Goal: Information Seeking & Learning: Learn about a topic

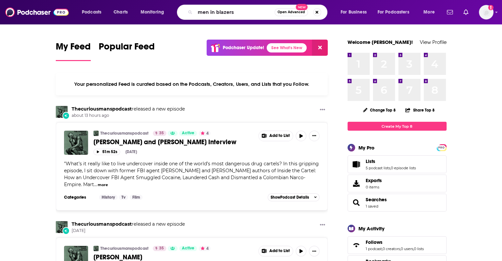
type input "men in blazers"
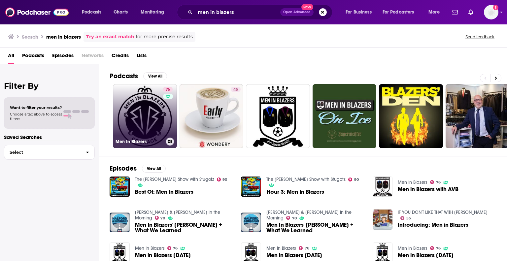
click at [137, 125] on link "76 Men In Blazers" at bounding box center [145, 116] width 64 height 64
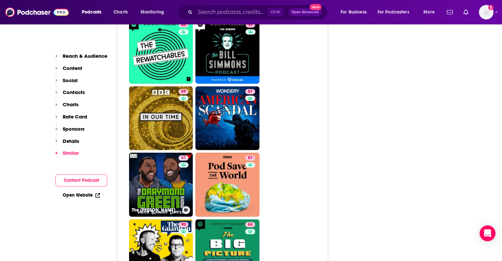
scroll to position [1617, 0]
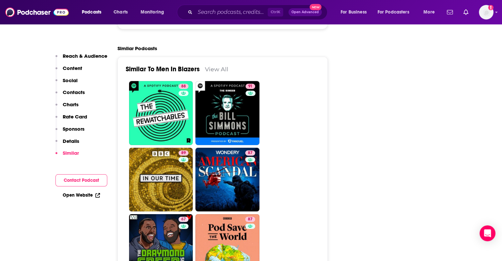
click at [236, 65] on div "Similar To Men In Blazers View All" at bounding box center [223, 73] width 194 height 16
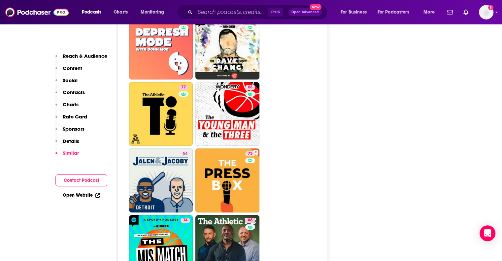
scroll to position [2256, 0]
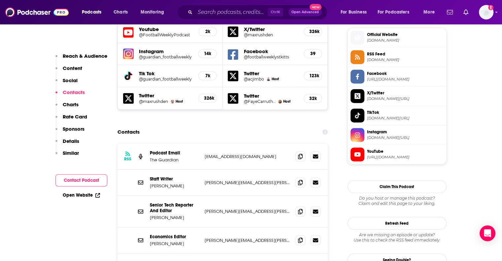
scroll to position [593, 0]
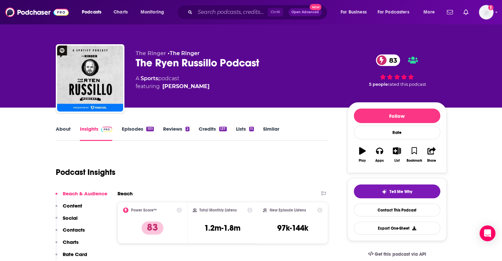
click at [200, 164] on div "Podcast Insights" at bounding box center [189, 169] width 267 height 34
click at [178, 68] on div "The Ryen Russillo Podcast 83" at bounding box center [236, 62] width 201 height 13
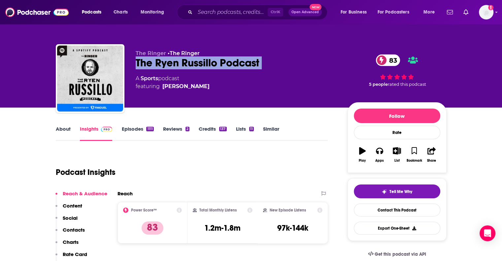
click at [178, 68] on div "The Ryen Russillo Podcast 83" at bounding box center [236, 62] width 201 height 13
copy div "The Ryen Russillo Podcast 83"
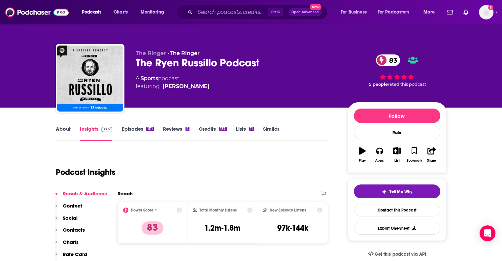
click at [207, 154] on div "Podcast Insights" at bounding box center [189, 169] width 267 height 34
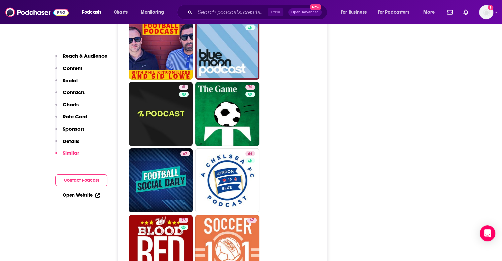
scroll to position [2271, 0]
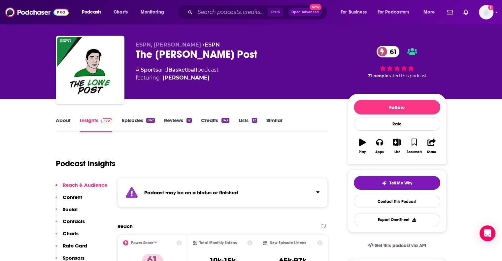
scroll to position [8, 0]
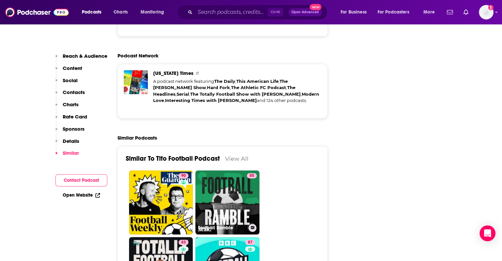
scroll to position [1530, 0]
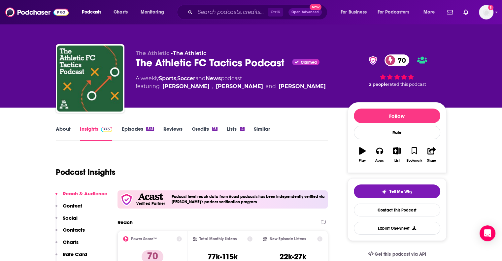
click at [214, 61] on div "The Athletic FC Tactics Podcast Claimed 70" at bounding box center [236, 62] width 201 height 13
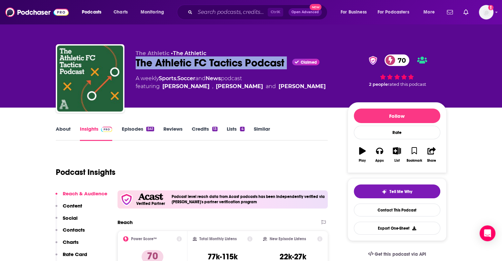
click at [214, 61] on div "The Athletic FC Tactics Podcast Claimed 70" at bounding box center [236, 62] width 201 height 13
copy div "The Athletic FC Tactics Podcast"
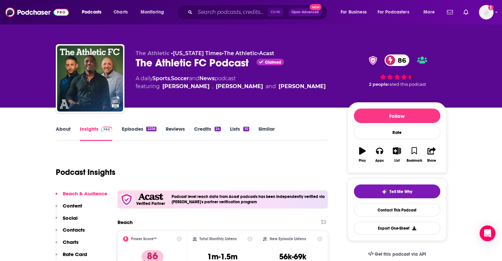
click at [191, 62] on div "The Athletic FC Podcast Claimed 86" at bounding box center [236, 62] width 201 height 13
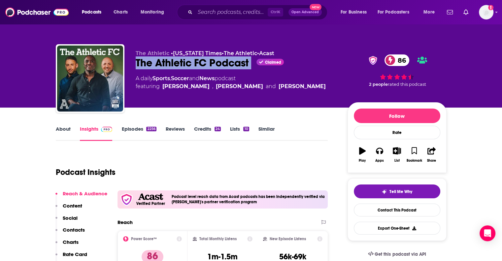
click at [191, 62] on div "The Athletic FC Podcast Claimed 86" at bounding box center [236, 62] width 201 height 13
copy div "The Athletic FC Podcast"
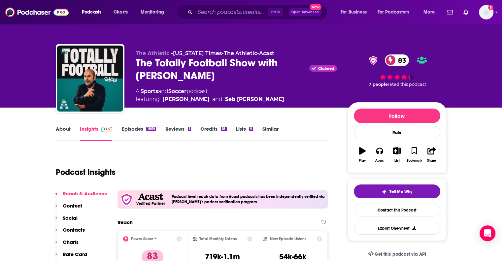
click at [203, 69] on div "The Totally Football Show with James Richardson Claimed 83" at bounding box center [236, 69] width 201 height 26
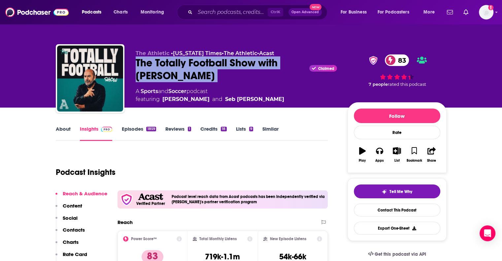
click at [203, 69] on div "The Totally Football Show with James Richardson Claimed 83" at bounding box center [236, 69] width 201 height 26
copy div "The Totally Football Show with [PERSON_NAME]"
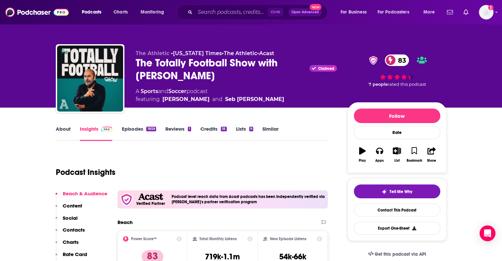
click at [209, 166] on div "Podcast Insights" at bounding box center [189, 169] width 267 height 34
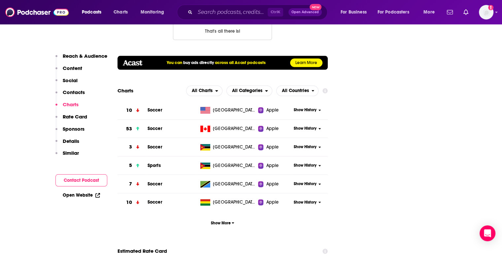
scroll to position [813, 0]
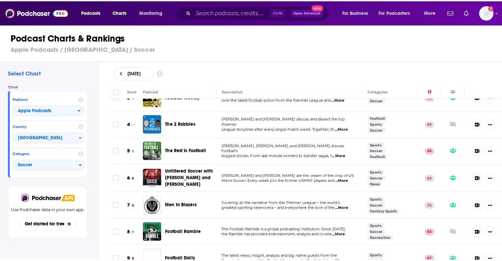
scroll to position [69, 0]
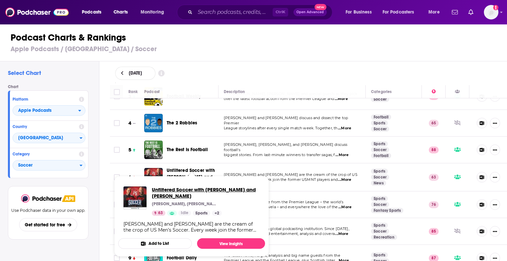
click at [172, 192] on span "Unfiltered Soccer with [PERSON_NAME] and [PERSON_NAME]" at bounding box center [206, 193] width 108 height 13
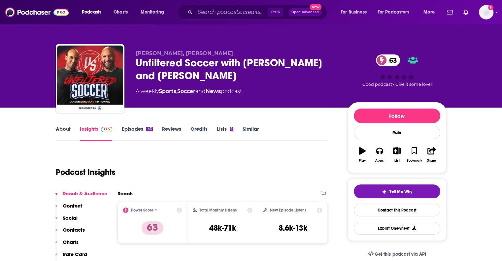
click at [186, 67] on div "Unfiltered Soccer with [PERSON_NAME] and [PERSON_NAME] 63" at bounding box center [236, 69] width 201 height 26
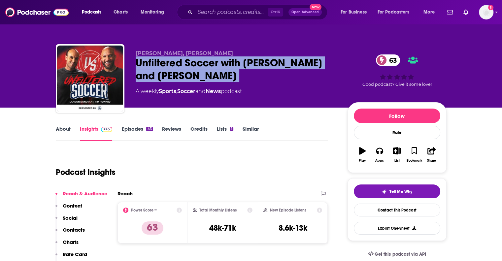
click at [186, 67] on div "Unfiltered Soccer with [PERSON_NAME] and [PERSON_NAME] 63" at bounding box center [236, 69] width 201 height 26
copy div "Unfiltered Soccer with [PERSON_NAME] and [PERSON_NAME] 63"
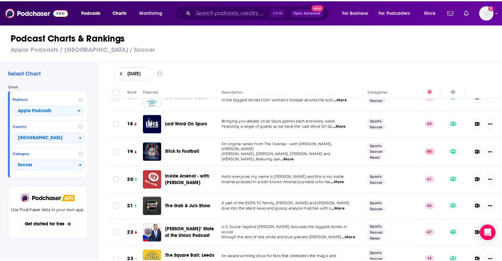
scroll to position [457, 0]
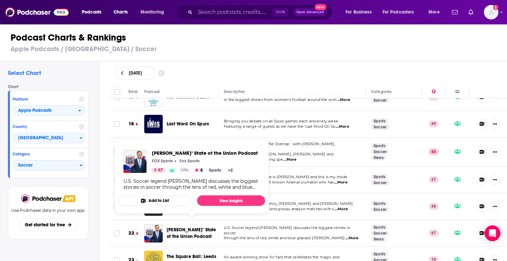
click at [192, 227] on span "[PERSON_NAME]’ State of the Union Podcast" at bounding box center [191, 233] width 49 height 12
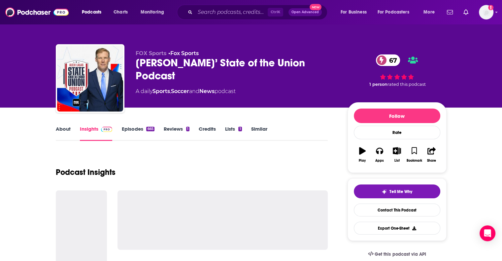
click at [157, 61] on div "[PERSON_NAME]’ State of the Union Podcast 67" at bounding box center [236, 69] width 201 height 26
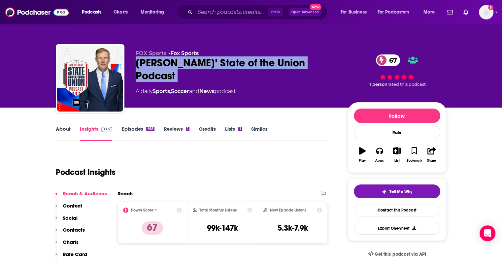
copy div "[PERSON_NAME]’ State of the Union Podcast 67"
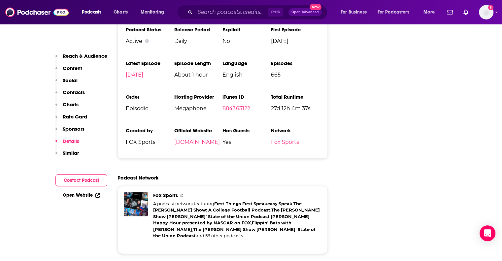
scroll to position [1369, 0]
